Goal: Information Seeking & Learning: Learn about a topic

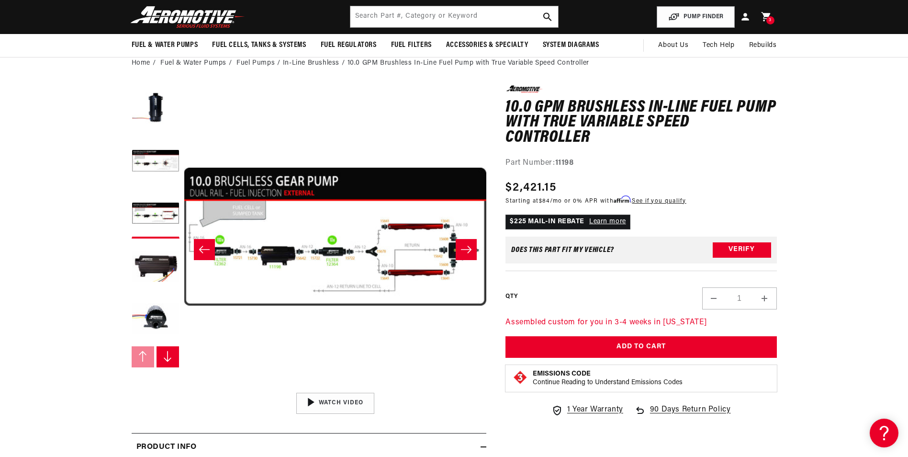
scroll to position [0, 605]
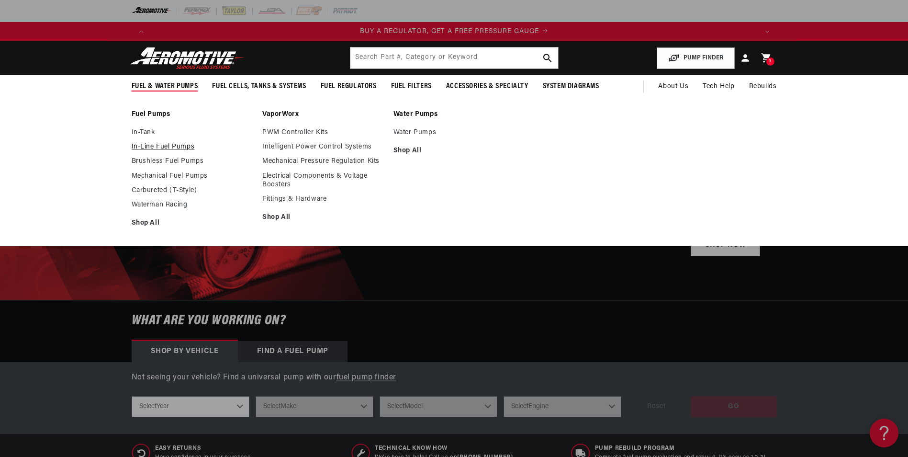
click at [162, 147] on link "In-Line Fuel Pumps" at bounding box center [193, 147] width 122 height 9
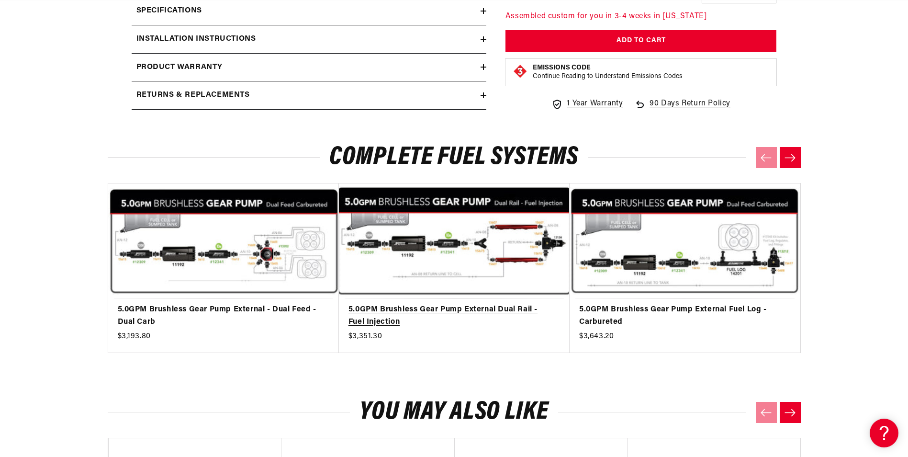
scroll to position [0, 1214]
click at [513, 304] on link "5.0GPM Brushless Gear Pump External Dual Rail - Fuel Injection" at bounding box center [450, 316] width 202 height 24
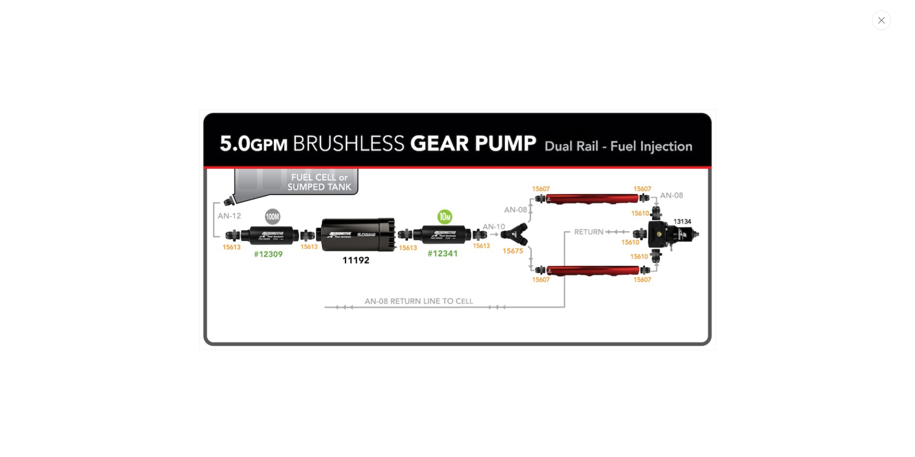
scroll to position [0, 607]
